Goal: Task Accomplishment & Management: Manage account settings

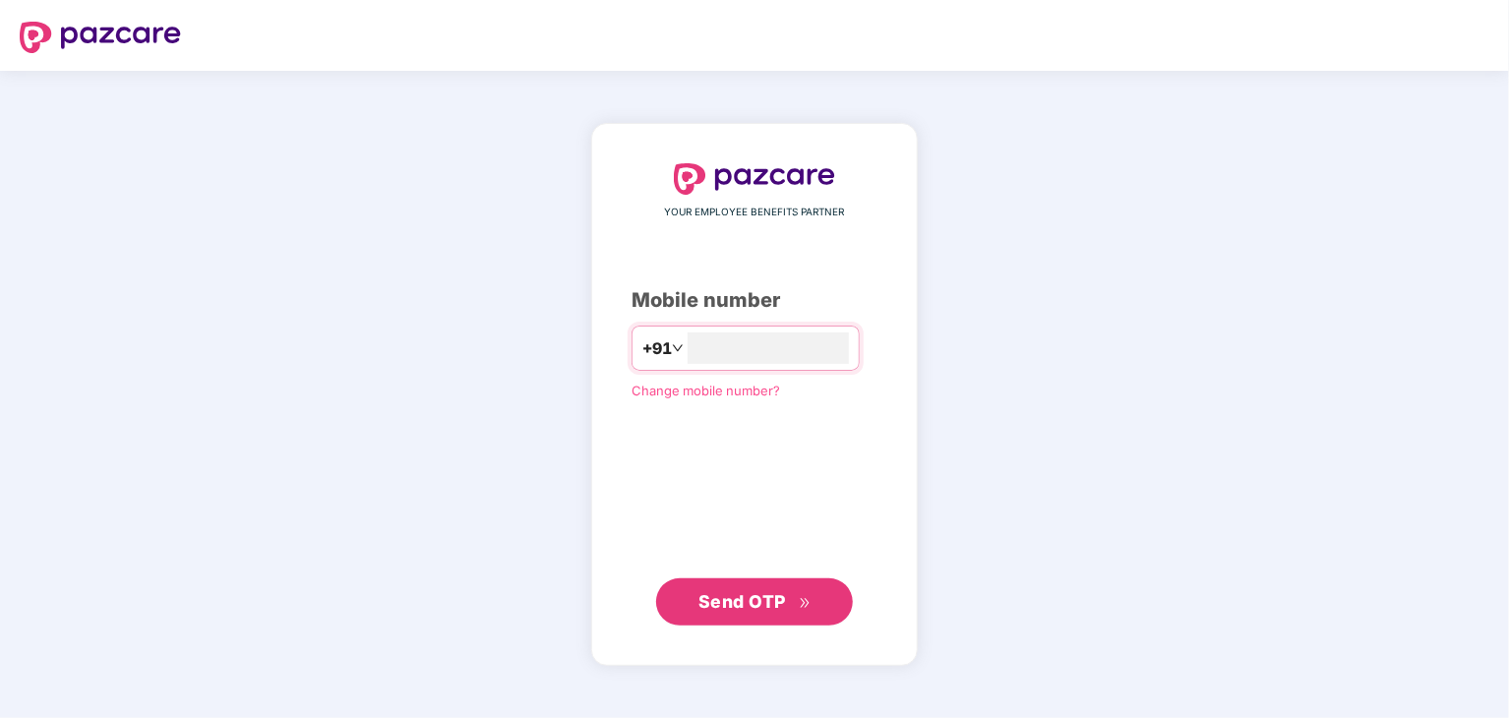
type input "**********"
click at [763, 608] on span "Send OTP" at bounding box center [742, 601] width 88 height 21
